Goal: Check status

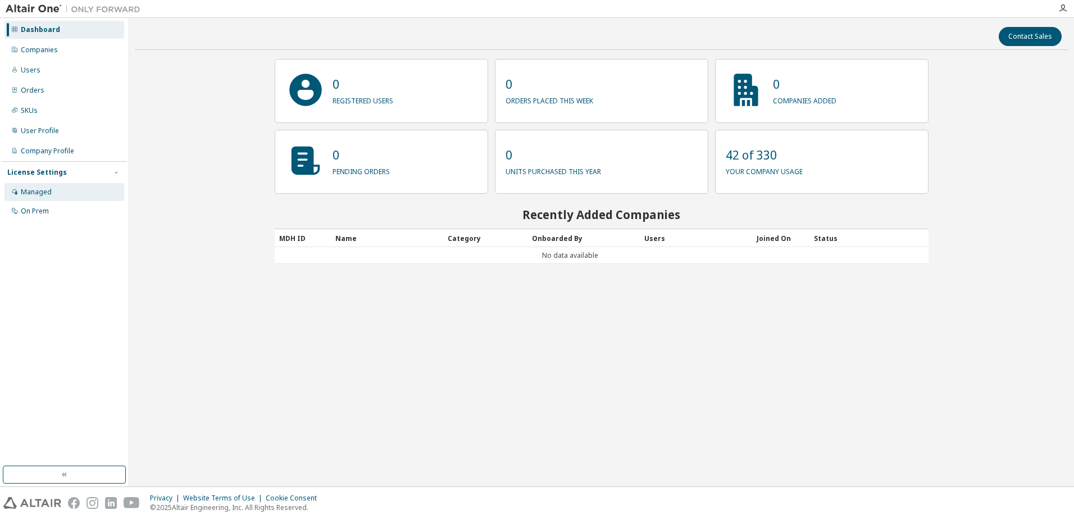
click at [58, 197] on div "Managed" at bounding box center [64, 192] width 120 height 18
click at [65, 191] on div "Managed" at bounding box center [64, 192] width 120 height 18
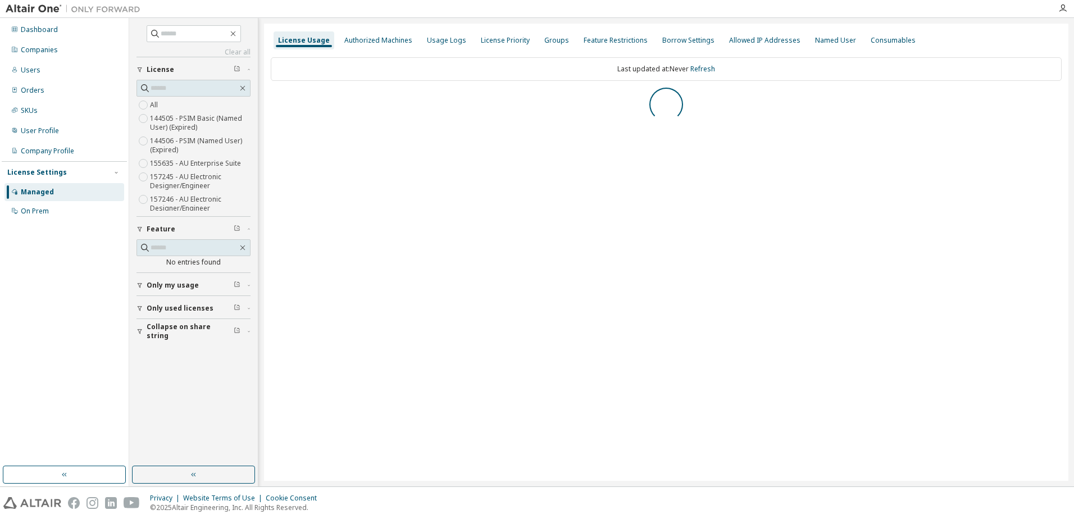
click at [282, 42] on div "License Usage" at bounding box center [304, 40] width 52 height 9
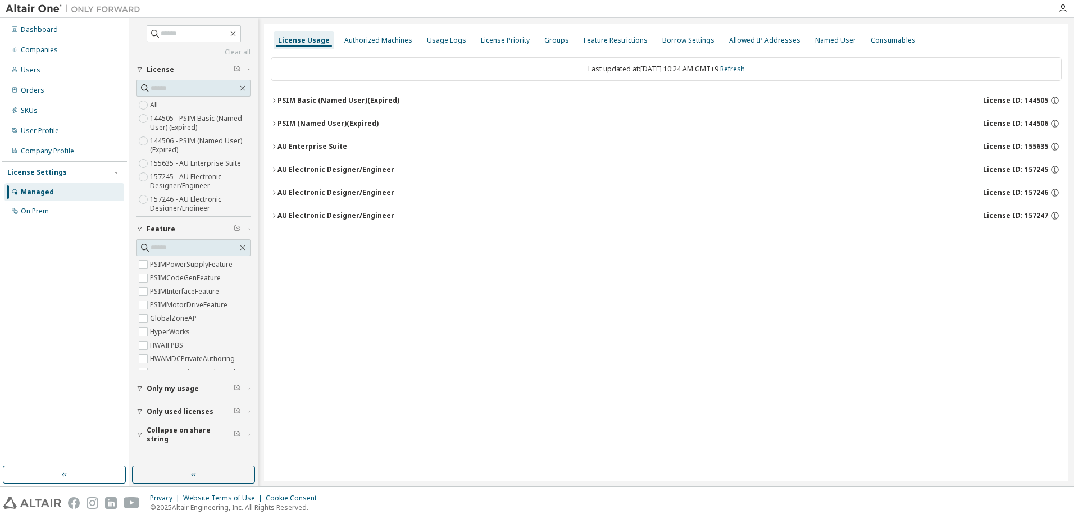
click at [384, 61] on div "Last updated at: Tue 2025-10-07 10:24 AM GMT+9 Refresh" at bounding box center [666, 69] width 791 height 24
click at [384, 66] on div "Last updated at: Tue 2025-10-07 10:24 AM GMT+9 Refresh" at bounding box center [666, 69] width 791 height 24
click at [333, 64] on div "Last updated at: Tue 2025-10-07 10:24 AM GMT+9 Refresh" at bounding box center [666, 69] width 791 height 24
drag, startPoint x: 316, startPoint y: 66, endPoint x: 279, endPoint y: 69, distance: 37.7
click at [298, 67] on div "Last updated at: Tue 2025-10-07 10:24 AM GMT+9 Refresh" at bounding box center [666, 69] width 791 height 24
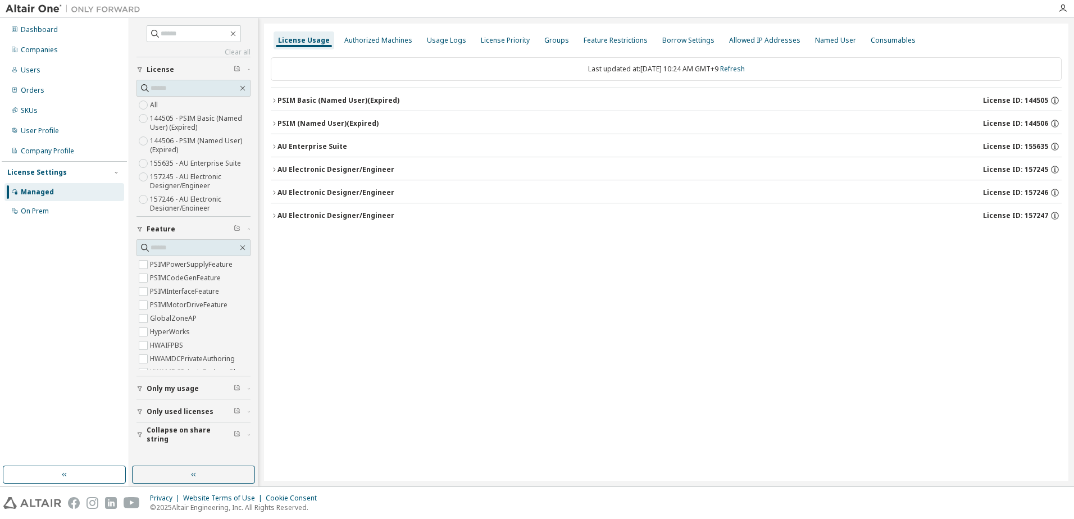
click at [252, 74] on div "Clear all Collapse on share string Only used licenses Only my usage Feature PSI…" at bounding box center [193, 242] width 125 height 445
click at [278, 79] on div "Last updated at: Tue 2025-10-07 10:24 AM GMT+9 Refresh" at bounding box center [666, 69] width 791 height 24
drag, startPoint x: 278, startPoint y: 79, endPoint x: 284, endPoint y: 80, distance: 5.7
click at [284, 80] on div "Last updated at: Tue 2025-10-07 10:24 AM GMT+9 Refresh" at bounding box center [666, 69] width 791 height 24
click at [289, 79] on div "Last updated at: Tue 2025-10-07 10:24 AM GMT+9 Refresh" at bounding box center [666, 69] width 791 height 24
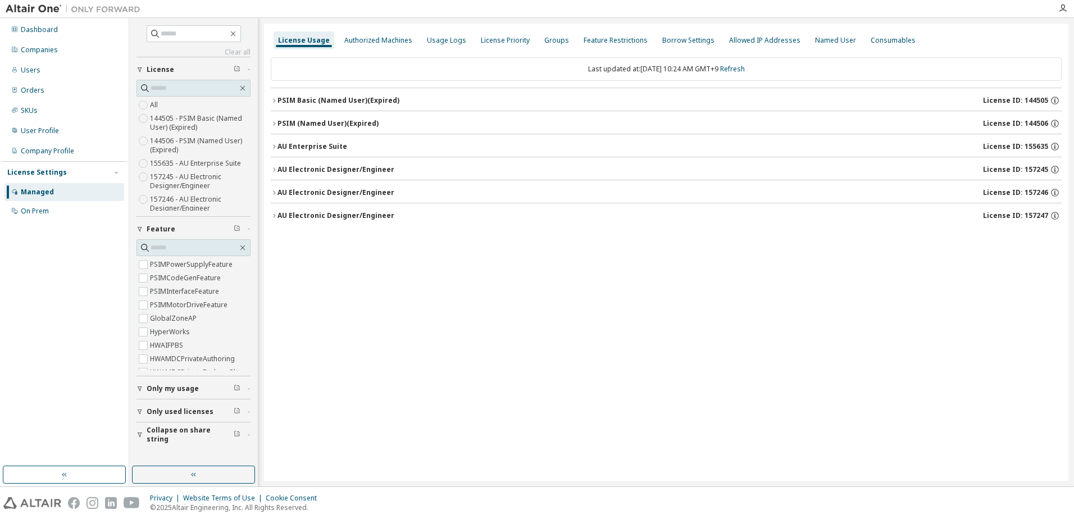
click at [295, 77] on div "Last updated at: Tue 2025-10-07 10:24 AM GMT+9 Refresh" at bounding box center [666, 69] width 791 height 24
click at [300, 76] on div "Last updated at: Tue 2025-10-07 10:24 AM GMT+9 Refresh" at bounding box center [666, 69] width 791 height 24
click at [339, 67] on div "Last updated at: Tue 2025-10-07 10:24 AM GMT+9 Refresh" at bounding box center [666, 69] width 791 height 24
drag, startPoint x: 328, startPoint y: 323, endPoint x: 396, endPoint y: 437, distance: 133.2
drag, startPoint x: 303, startPoint y: 243, endPoint x: 301, endPoint y: 248, distance: 6.0
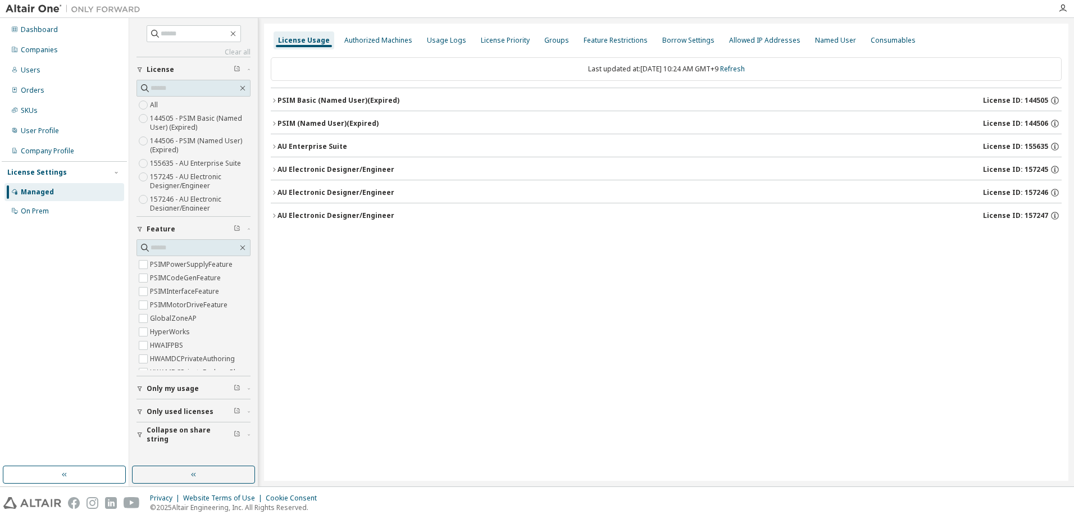
click at [301, 248] on div "License Usage Authorized Machines Usage Logs License Priority Groups Feature Re…" at bounding box center [666, 252] width 804 height 457
click at [271, 176] on button "AU Electronic Designer/Engineer License ID: 157245" at bounding box center [666, 169] width 791 height 25
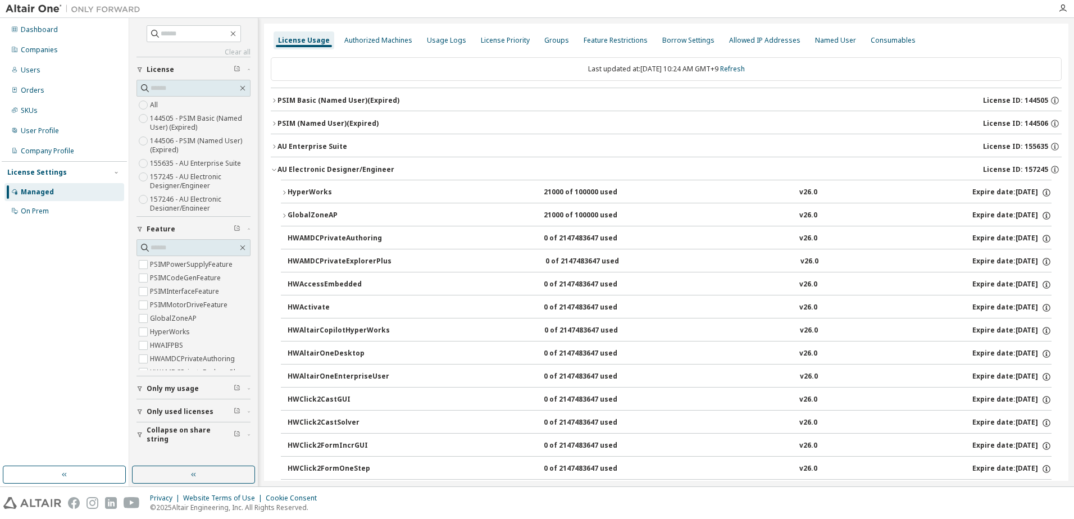
click at [273, 165] on button "AU Electronic Designer/Engineer License ID: 157245" at bounding box center [666, 169] width 791 height 25
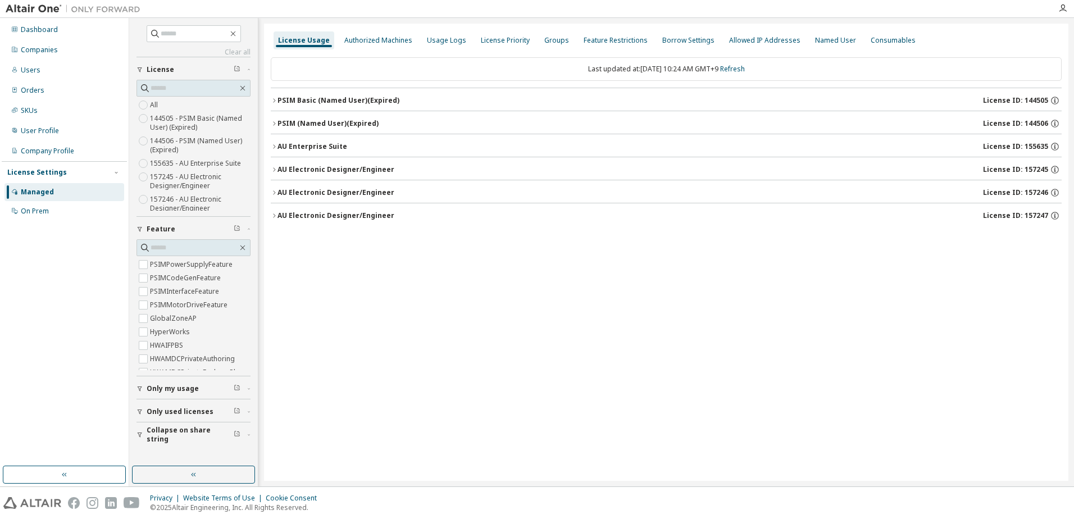
click at [276, 188] on button "AU Electronic Designer/Engineer License ID: 157246" at bounding box center [666, 192] width 791 height 25
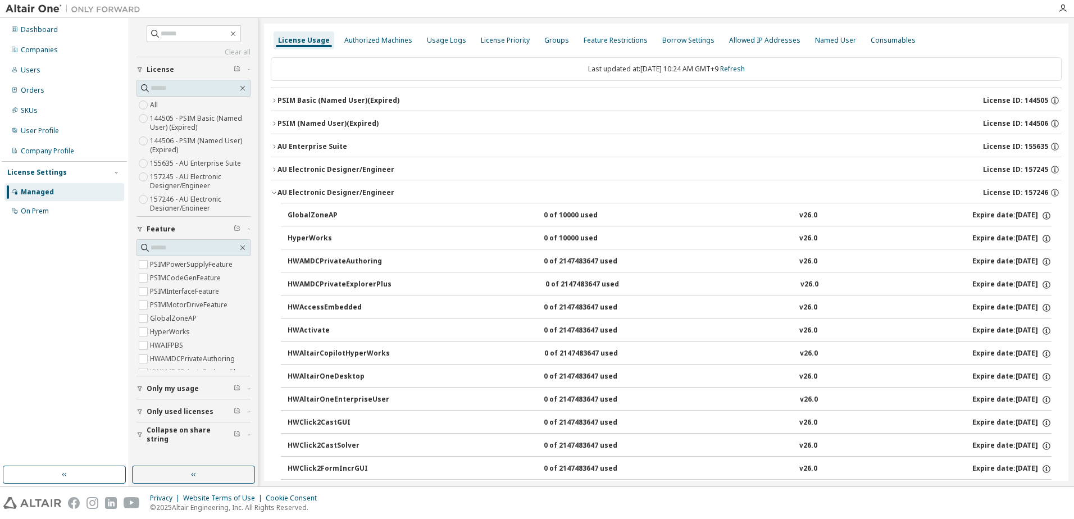
click at [275, 193] on icon "button" at bounding box center [274, 192] width 7 height 7
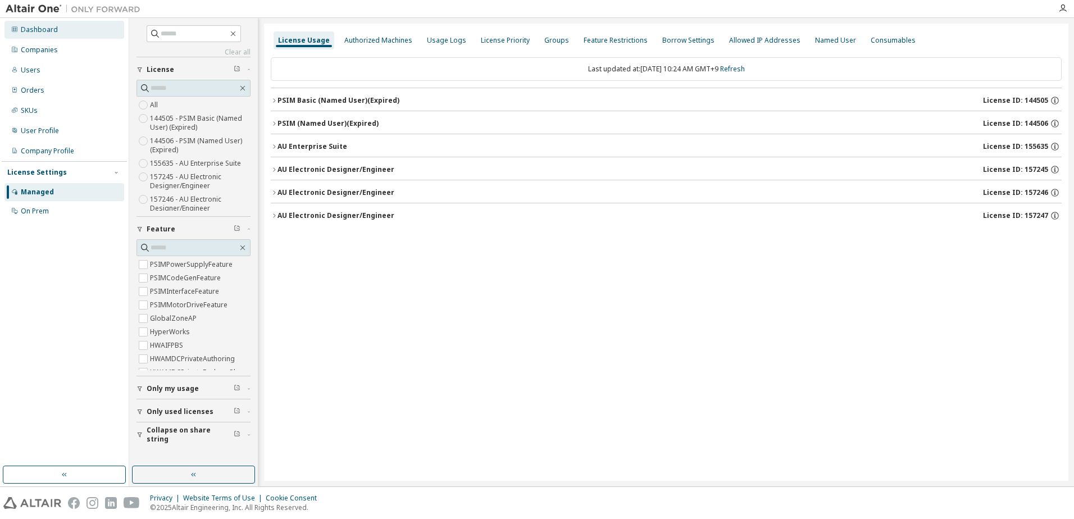
click at [93, 34] on div "Dashboard" at bounding box center [64, 30] width 120 height 18
